Goal: Task Accomplishment & Management: Manage account settings

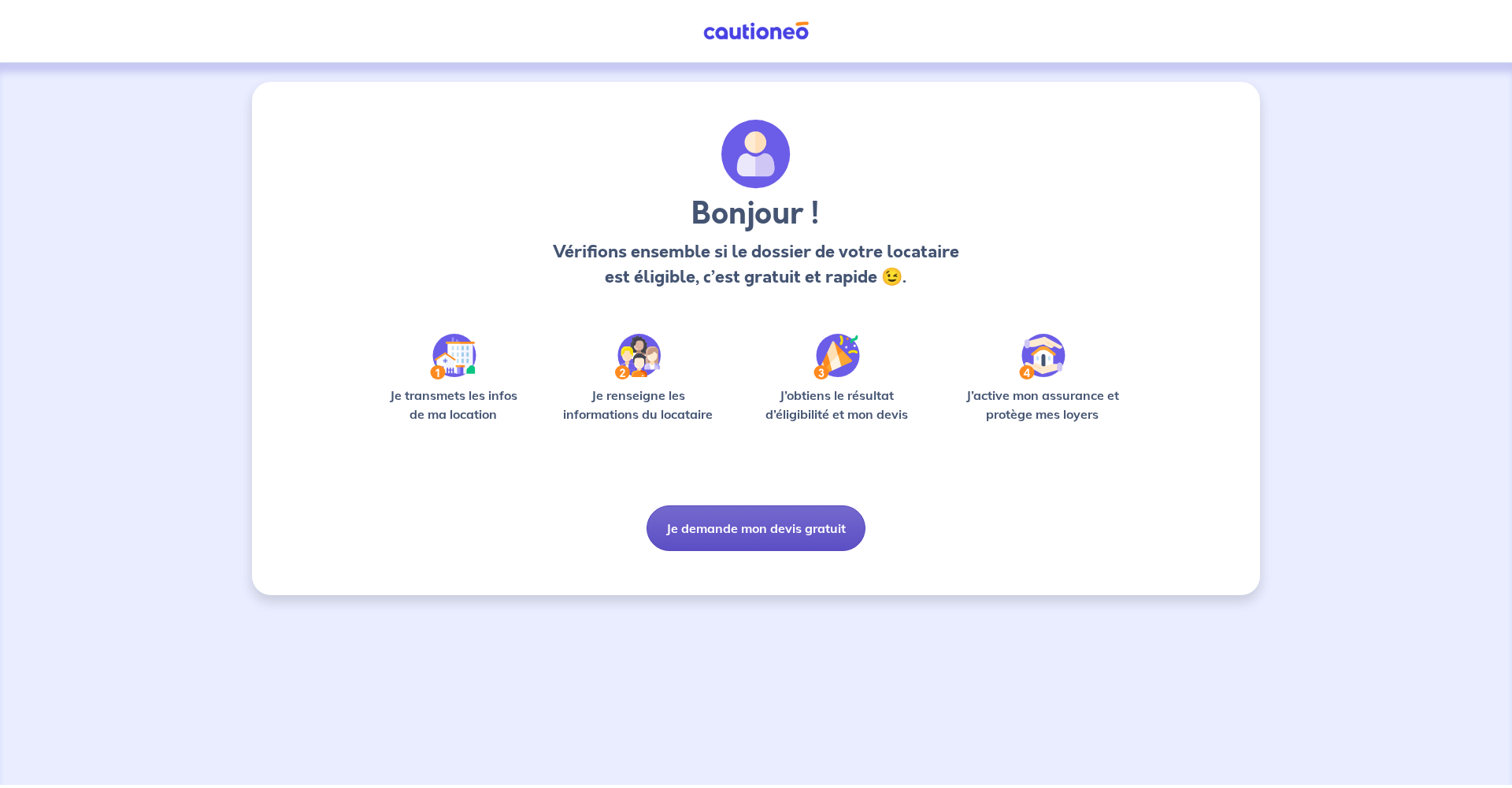
click at [756, 529] on button "Je demande mon devis gratuit" at bounding box center [756, 528] width 219 height 46
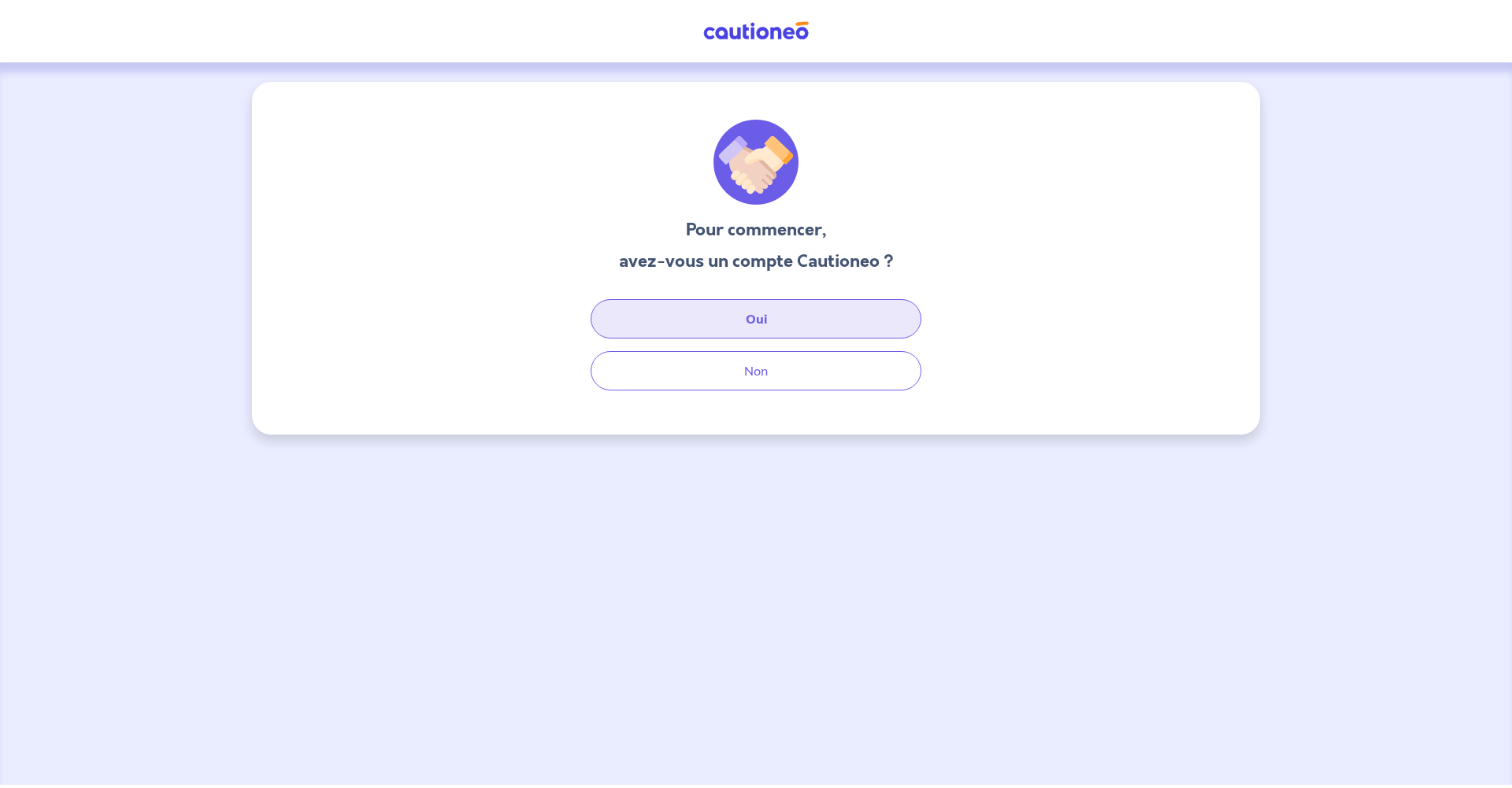
click at [732, 318] on button "Oui" at bounding box center [756, 319] width 331 height 39
click at [817, 322] on button "Oui" at bounding box center [756, 319] width 331 height 39
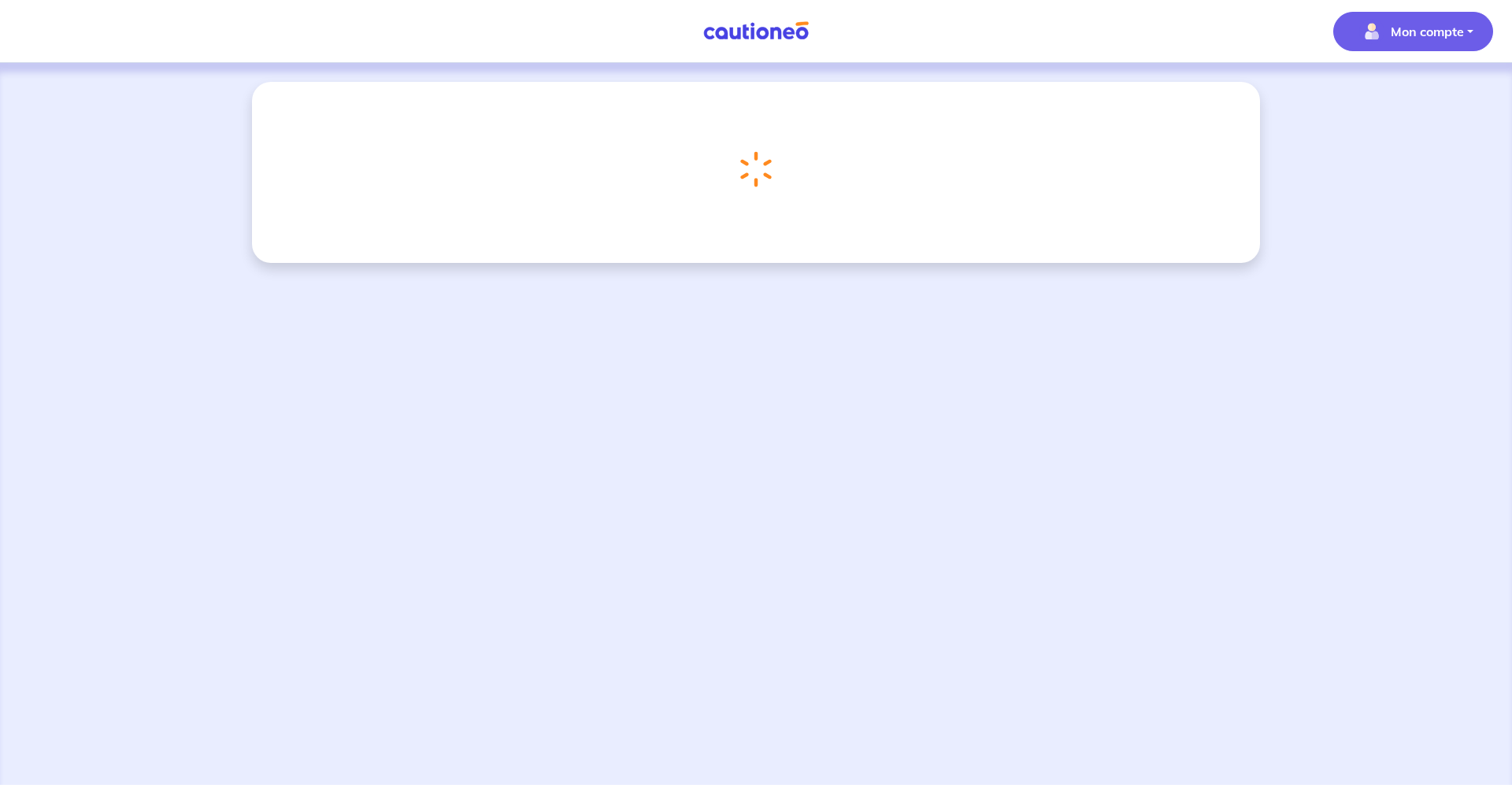
click at [1469, 30] on button "Mon compte" at bounding box center [1414, 31] width 160 height 39
click at [1426, 101] on link "Mes informations" at bounding box center [1398, 97] width 127 height 25
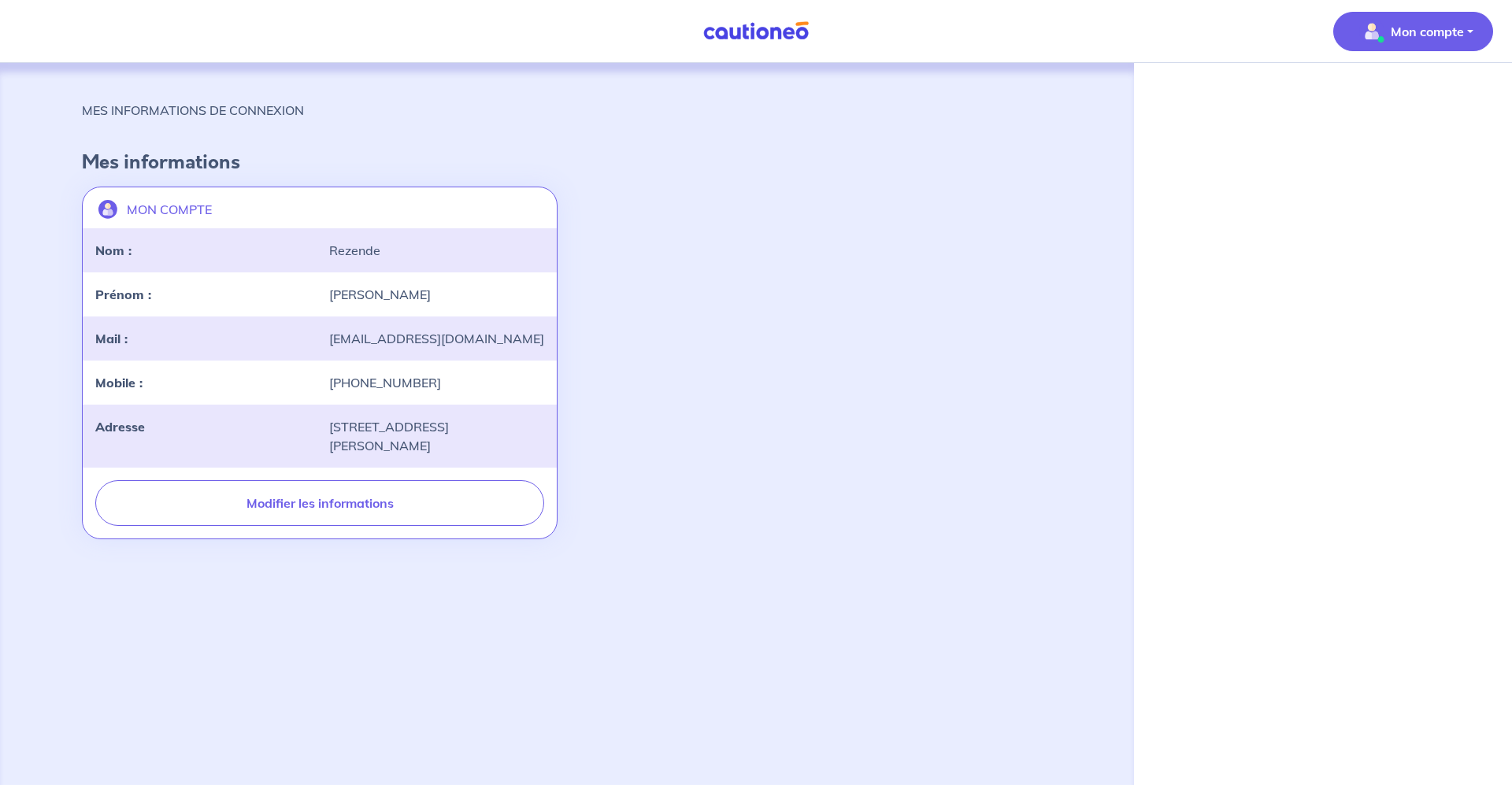
click at [1465, 30] on button "Mon compte" at bounding box center [1414, 31] width 160 height 39
click at [902, 151] on h4 "Mes informations" at bounding box center [567, 163] width 971 height 23
click at [1255, 110] on div "Mon compte Mes informations Me déconnecter Me déconnecter MES INFORMATIONS DE C…" at bounding box center [756, 392] width 1512 height 785
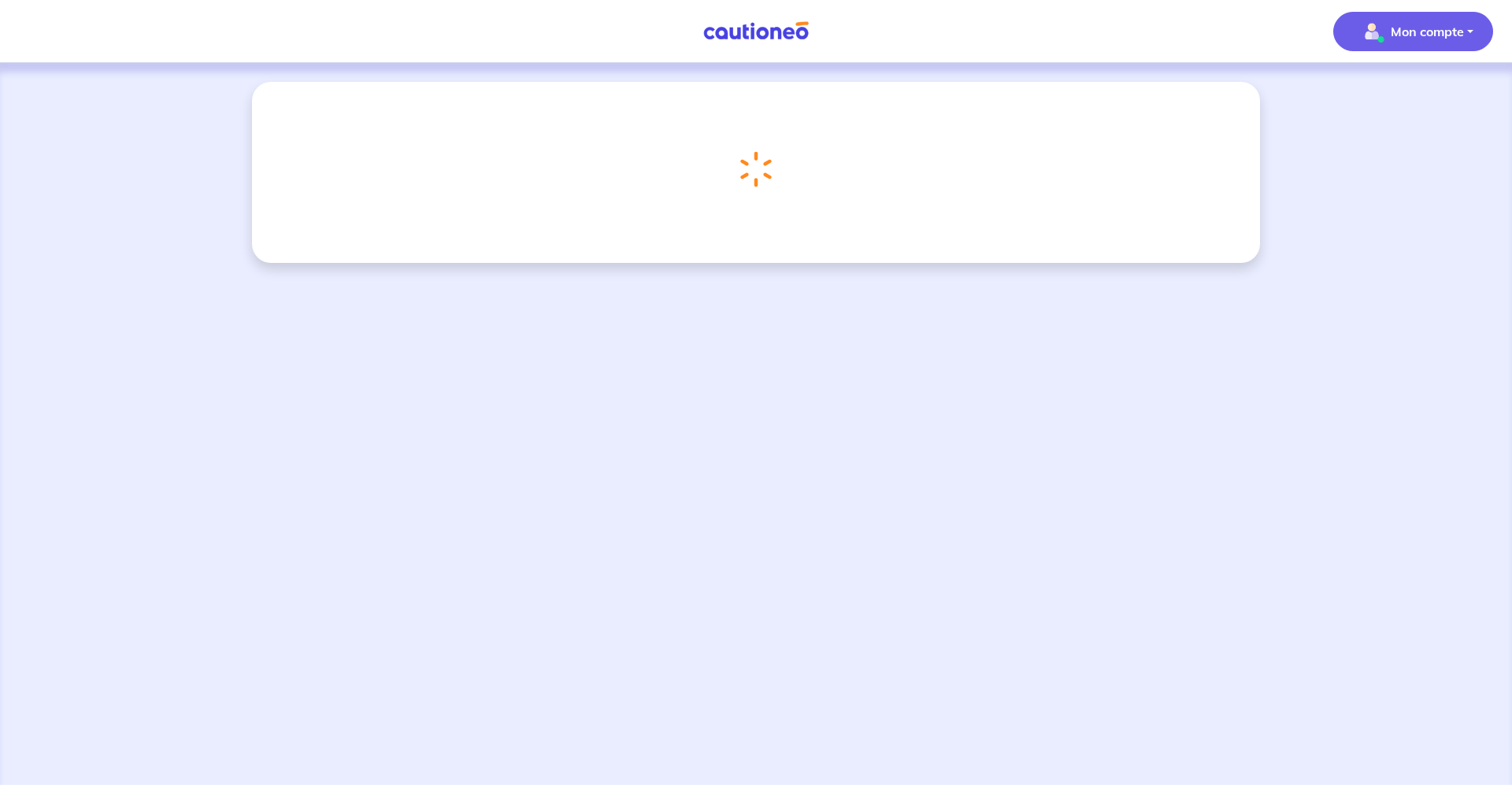
click at [1465, 30] on button "Mon compte" at bounding box center [1414, 31] width 160 height 39
click at [1420, 134] on link "Me déconnecter" at bounding box center [1398, 135] width 127 height 25
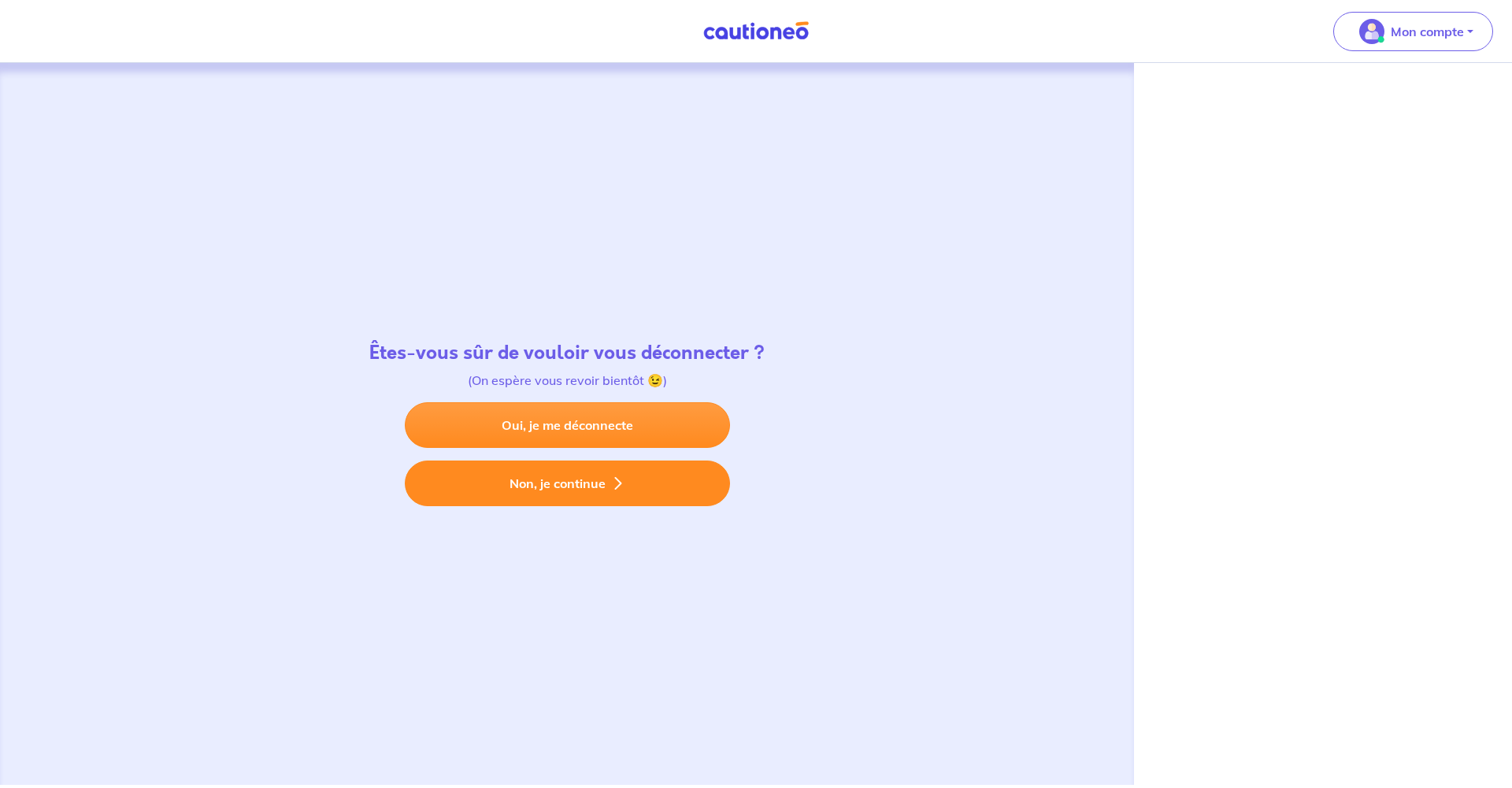
click at [598, 481] on button "Non, je continue" at bounding box center [568, 483] width 325 height 46
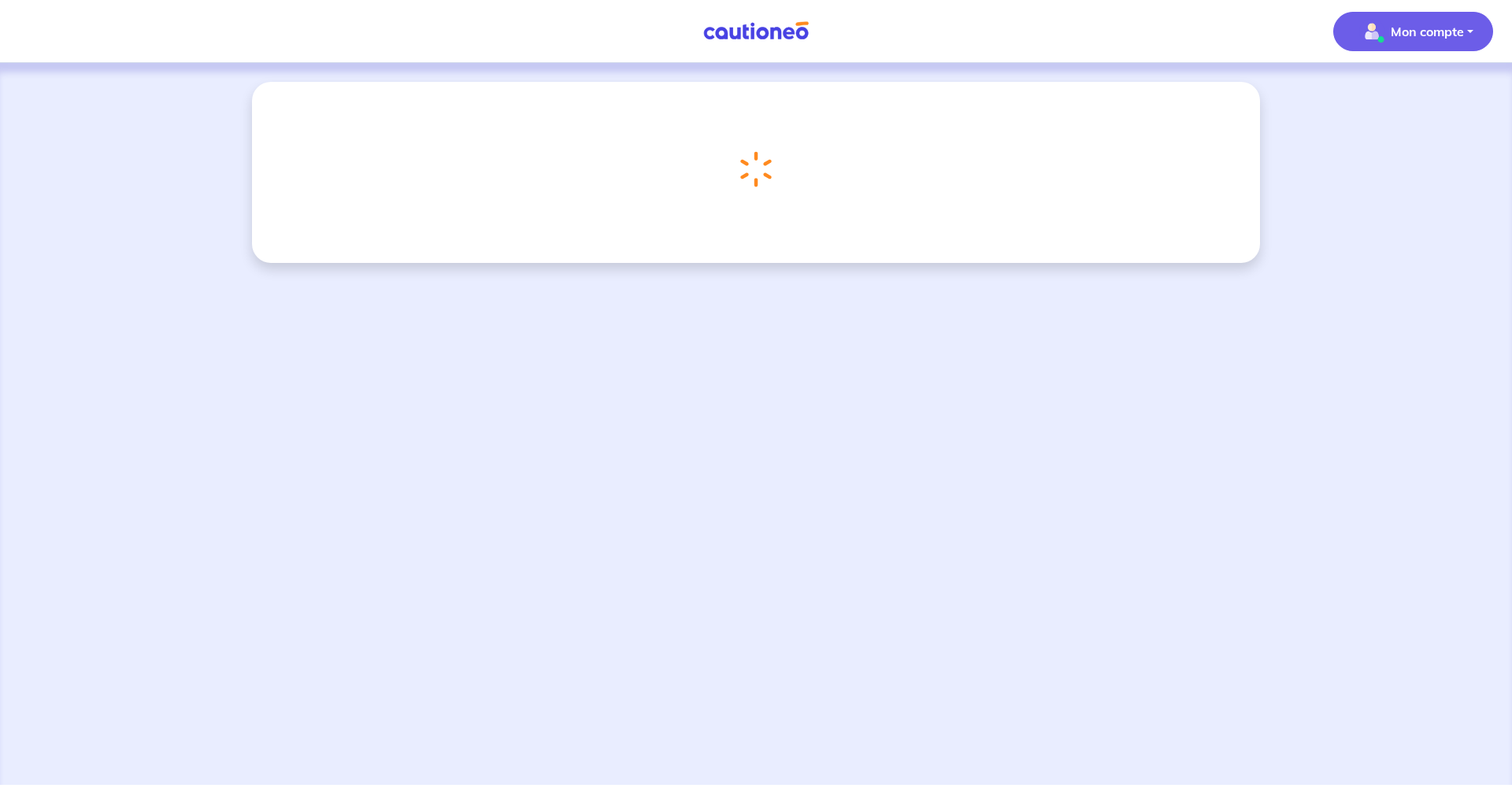
click at [1464, 32] on button "Mon compte" at bounding box center [1414, 31] width 160 height 39
click at [1408, 135] on link "Me déconnecter" at bounding box center [1398, 135] width 127 height 25
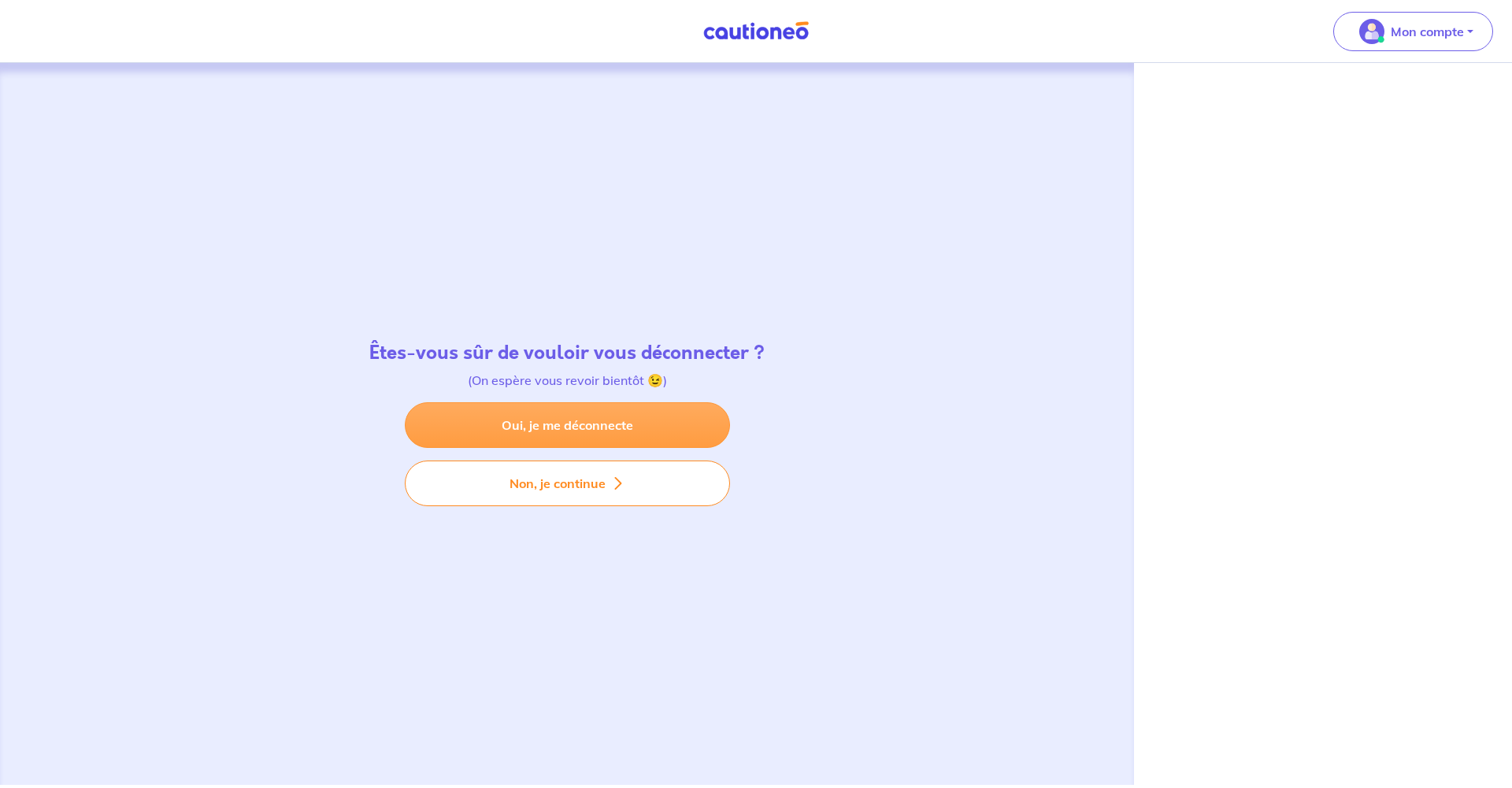
click at [587, 414] on link "Oui, je me déconnecte" at bounding box center [568, 425] width 325 height 46
